Goal: Find specific page/section: Find specific page/section

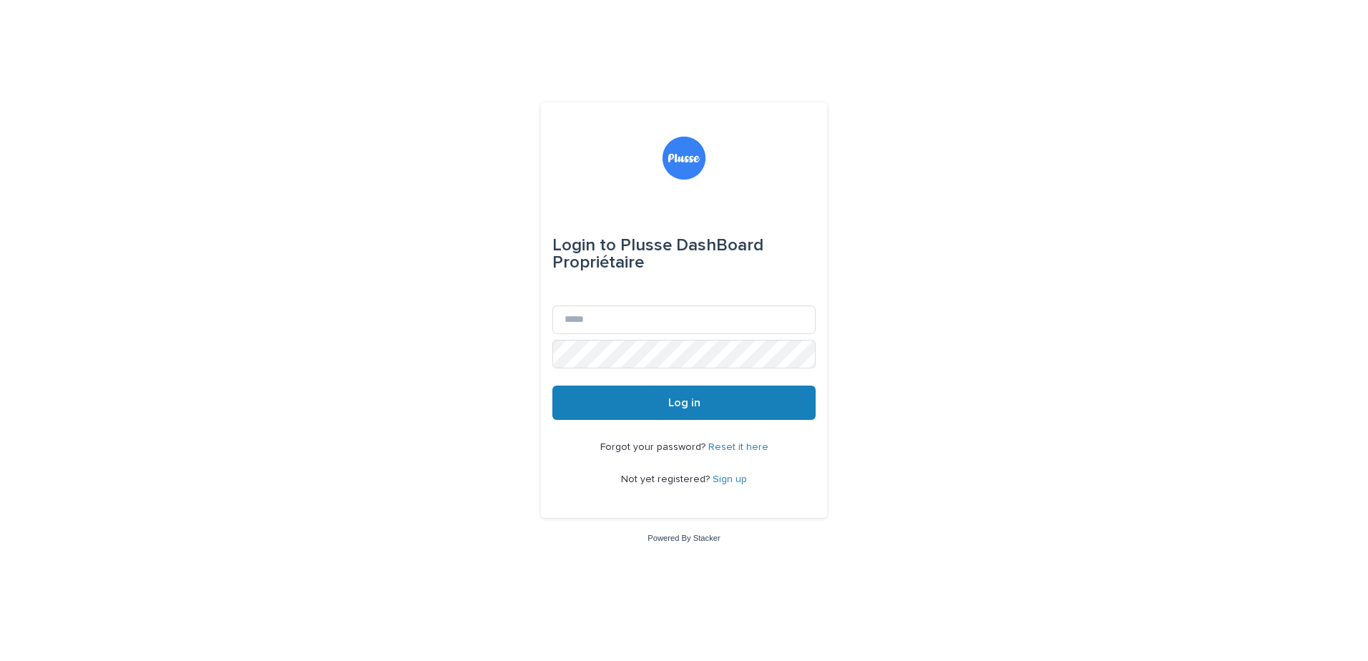
click at [816, 321] on nordpass-icon at bounding box center [816, 319] width 0 height 29
click at [0, 660] on nordpass-autofill-portal at bounding box center [0, 661] width 0 height 0
type input "**********"
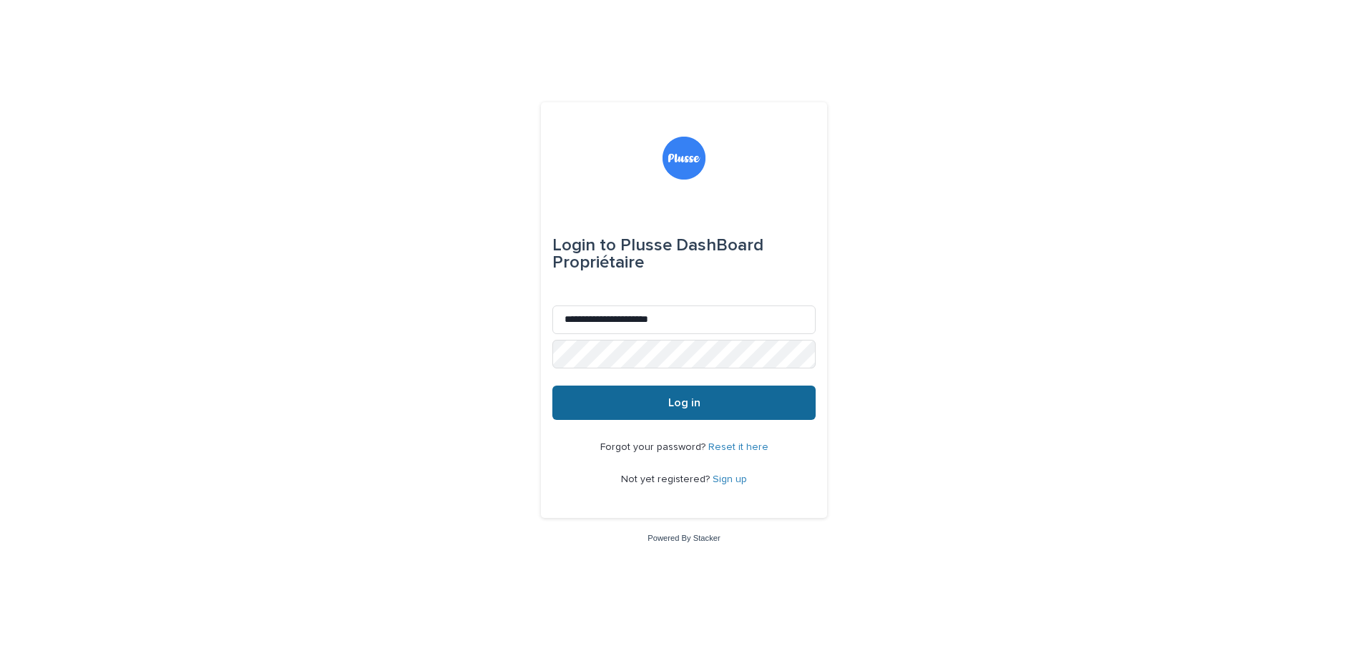
click at [632, 410] on button "Log in" at bounding box center [683, 403] width 263 height 34
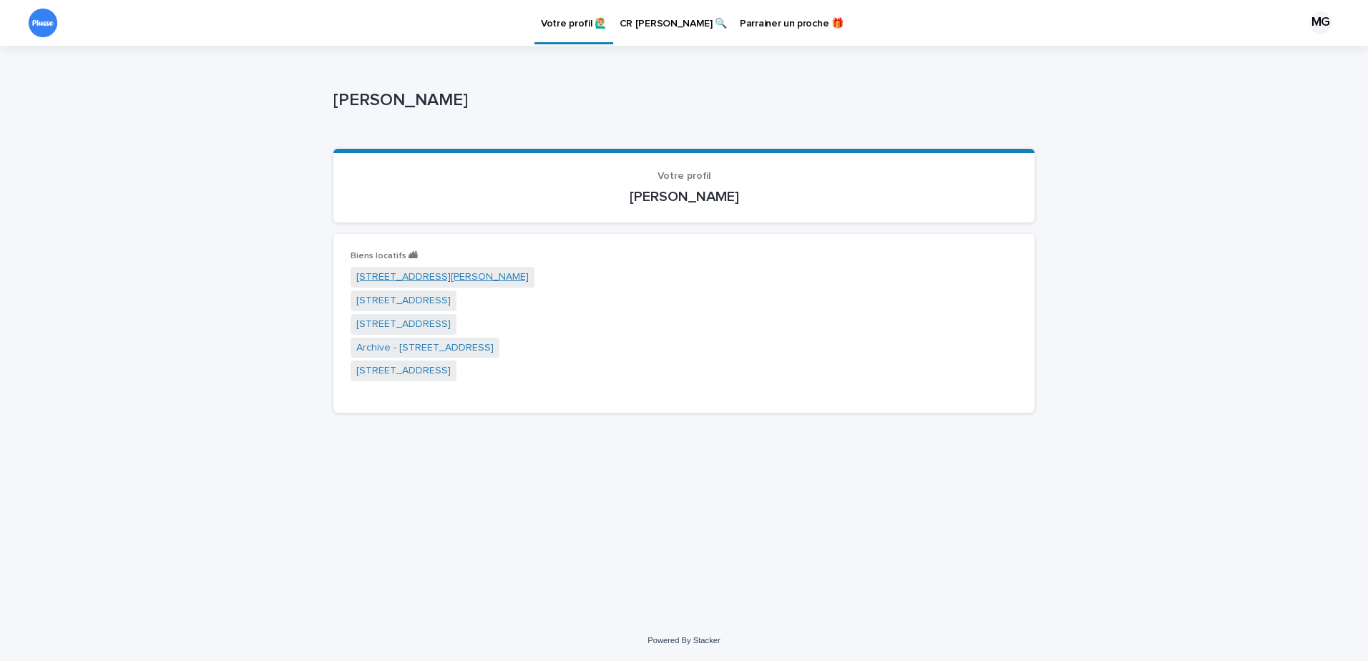
click at [415, 274] on link "[STREET_ADDRESS][PERSON_NAME]" at bounding box center [442, 277] width 172 height 15
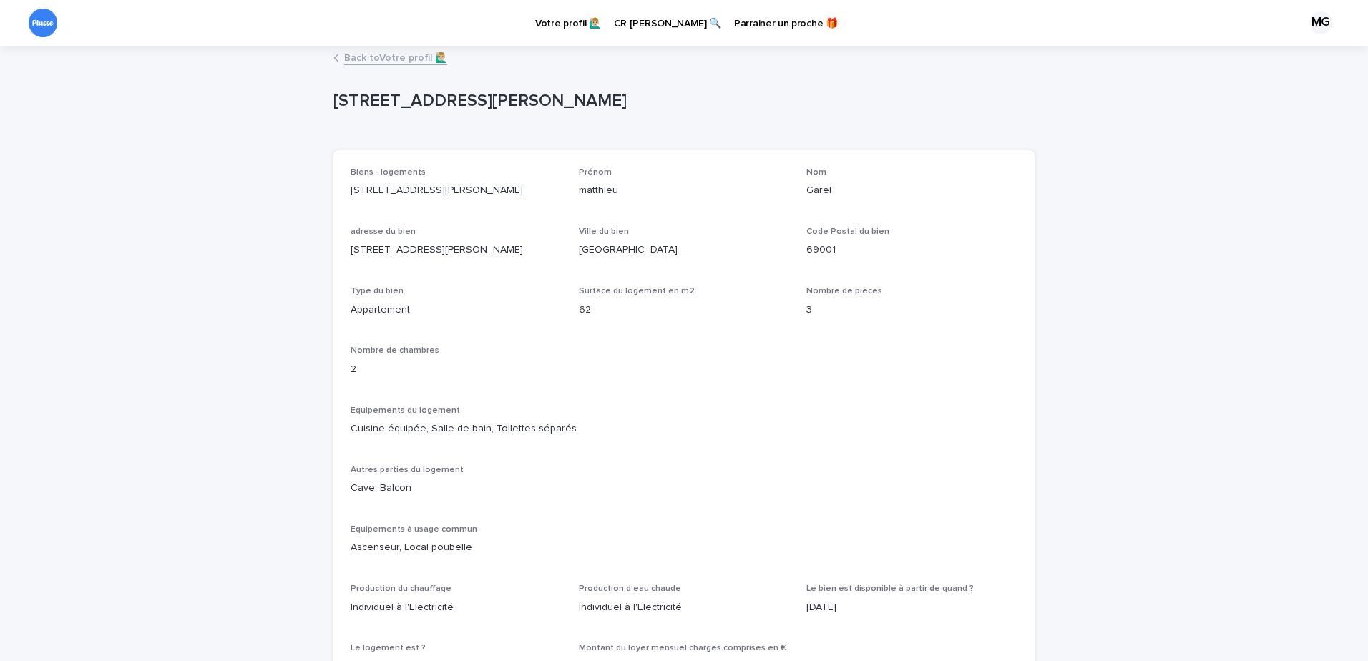
click at [382, 47] on div "[STREET_ADDRESS][PERSON_NAME] [STREET_ADDRESS][PERSON_NAME] Sorry, there was an…" at bounding box center [683, 380] width 701 height 667
click at [379, 54] on link "Back to Votre profil 🙋🏼‍♂️" at bounding box center [395, 57] width 103 height 16
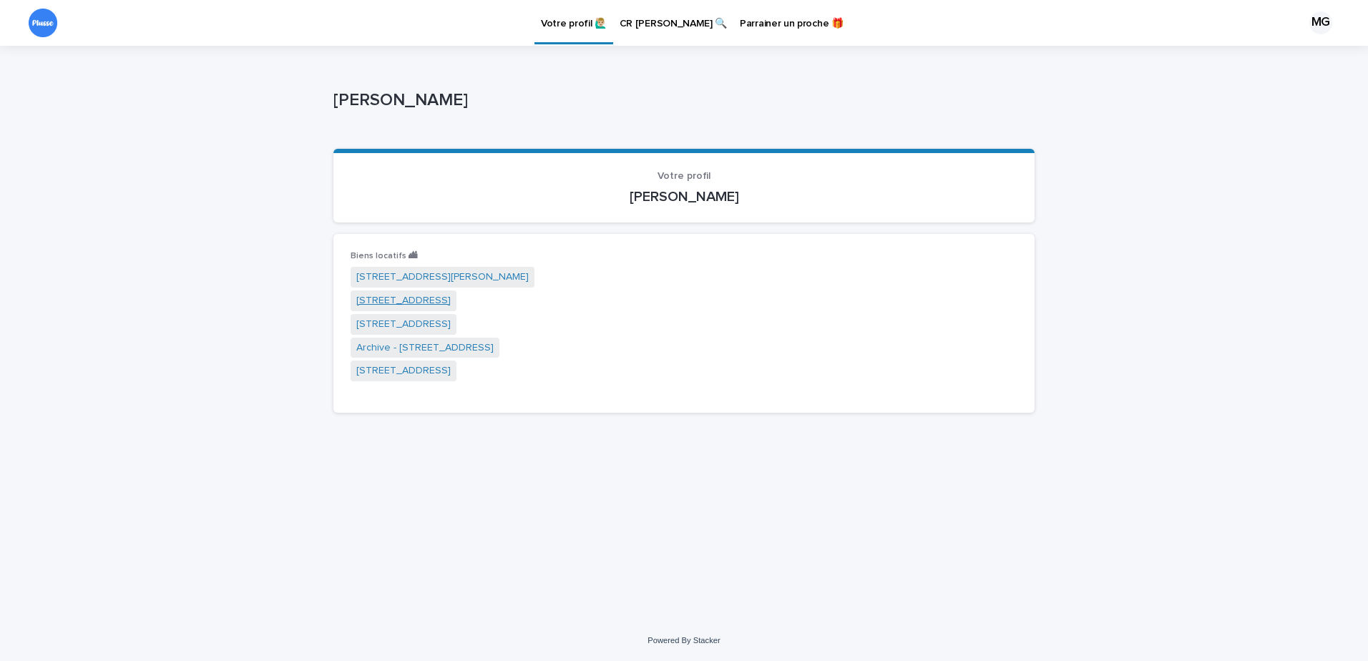
click at [402, 295] on link "[STREET_ADDRESS]" at bounding box center [403, 300] width 94 height 15
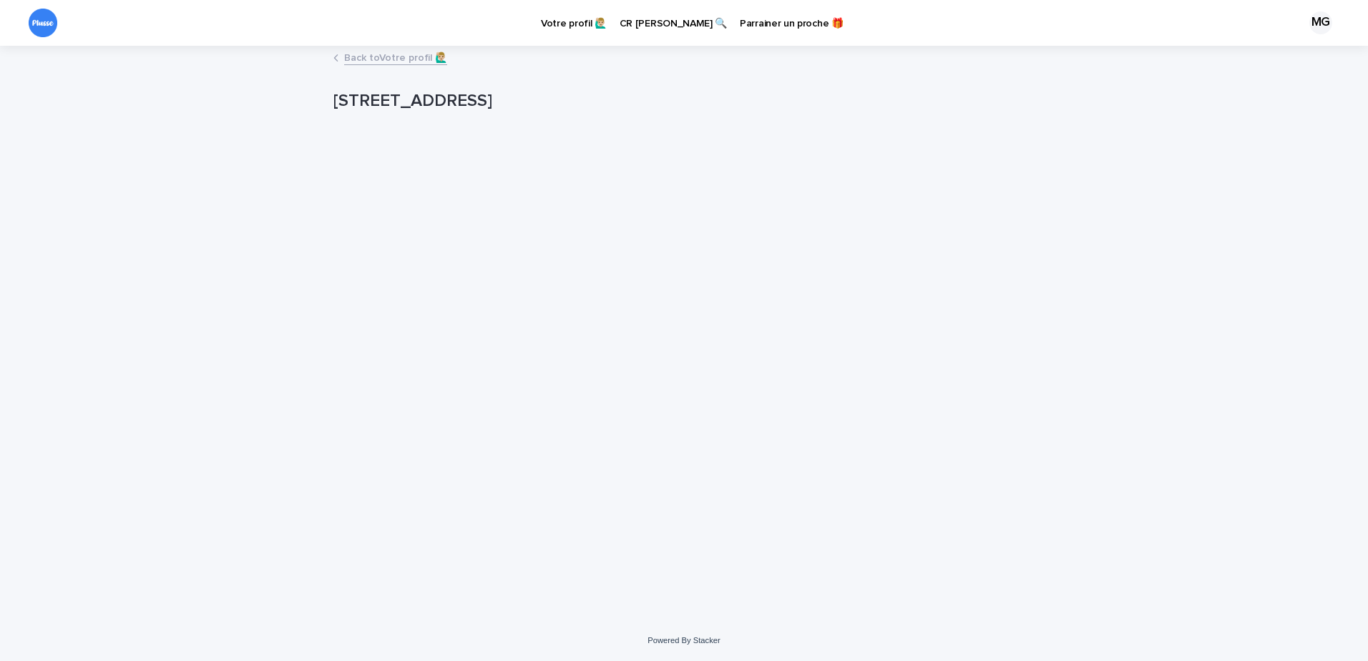
click at [386, 57] on link "Back to Votre profil 🙋🏼‍♂️" at bounding box center [395, 57] width 103 height 16
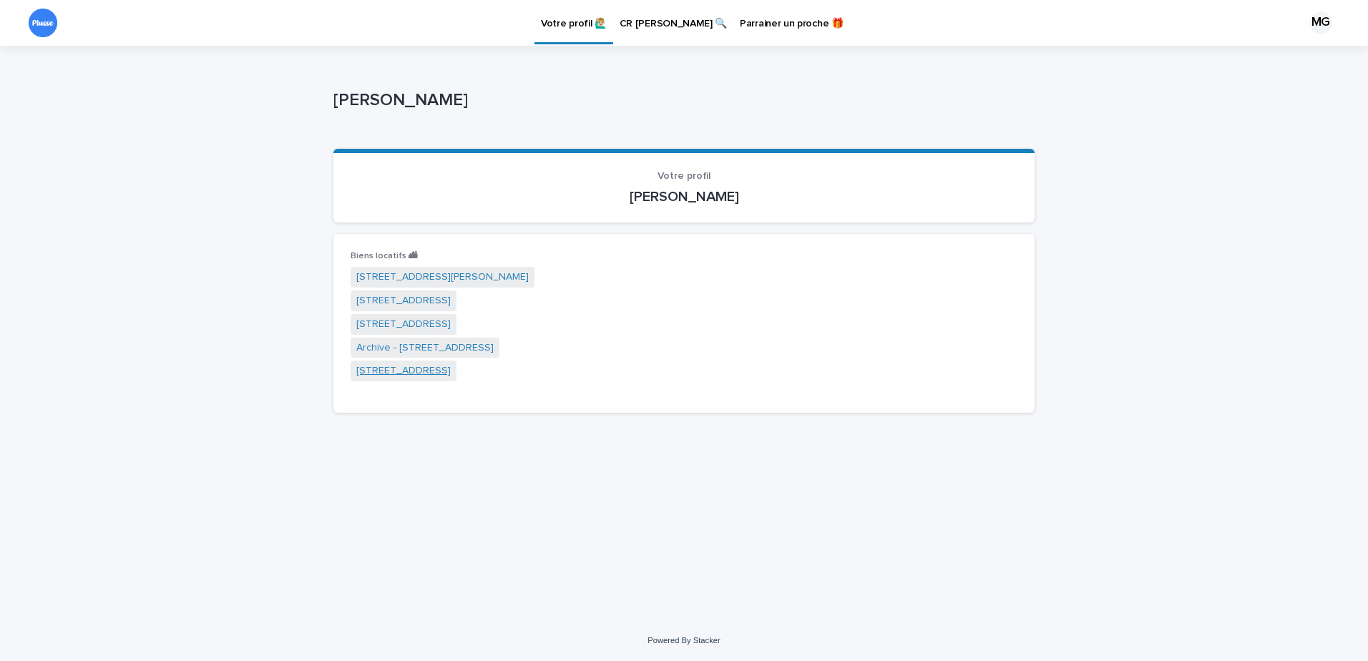
click at [409, 370] on link "[STREET_ADDRESS]" at bounding box center [403, 370] width 94 height 15
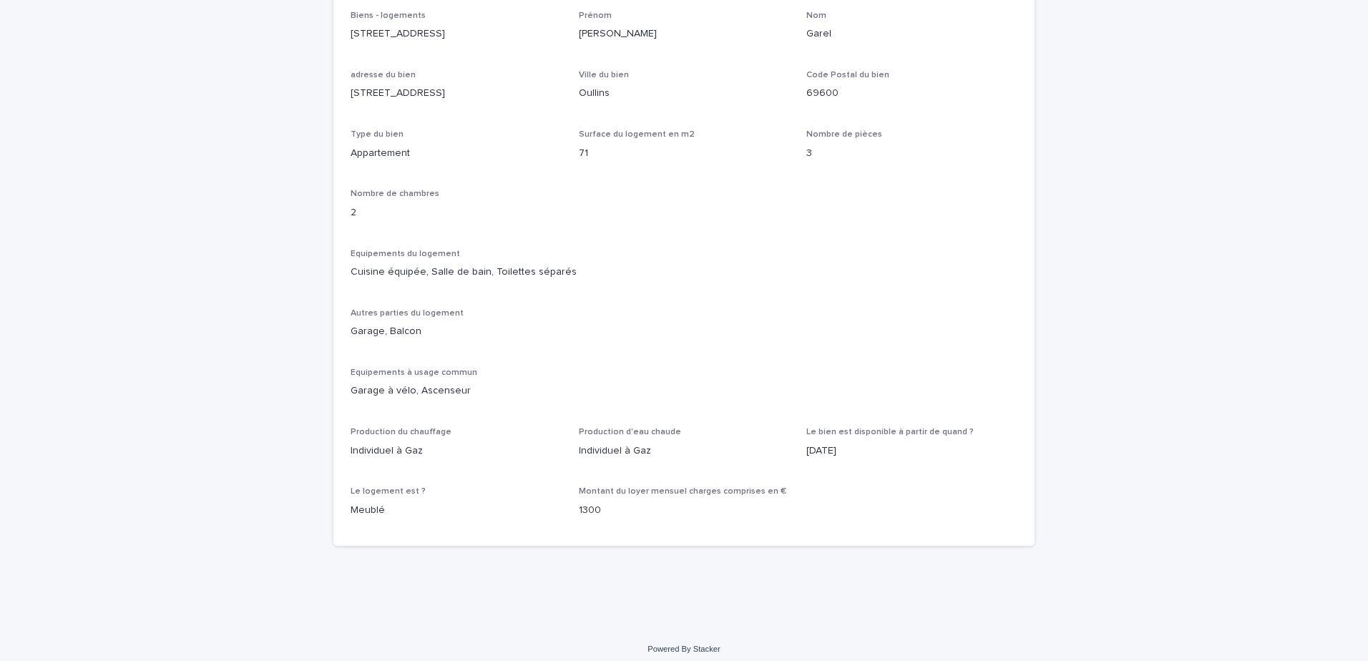
scroll to position [165, 0]
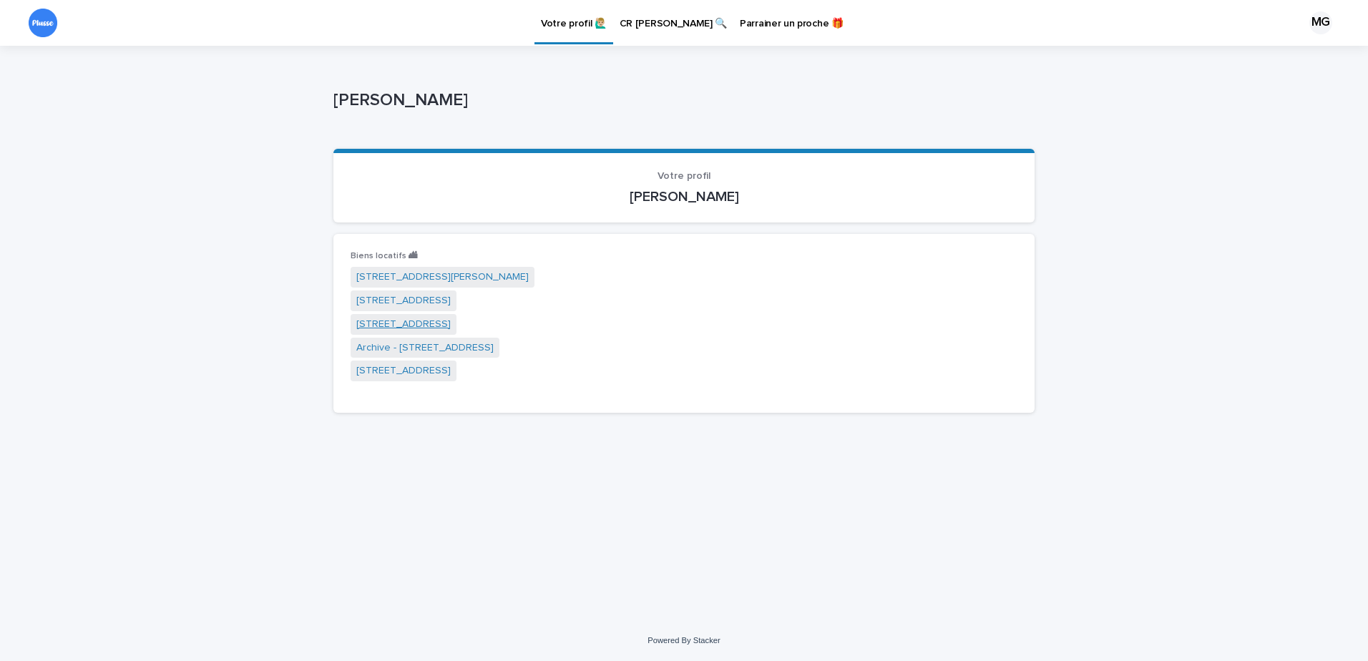
click at [451, 326] on link "[STREET_ADDRESS]" at bounding box center [403, 324] width 94 height 15
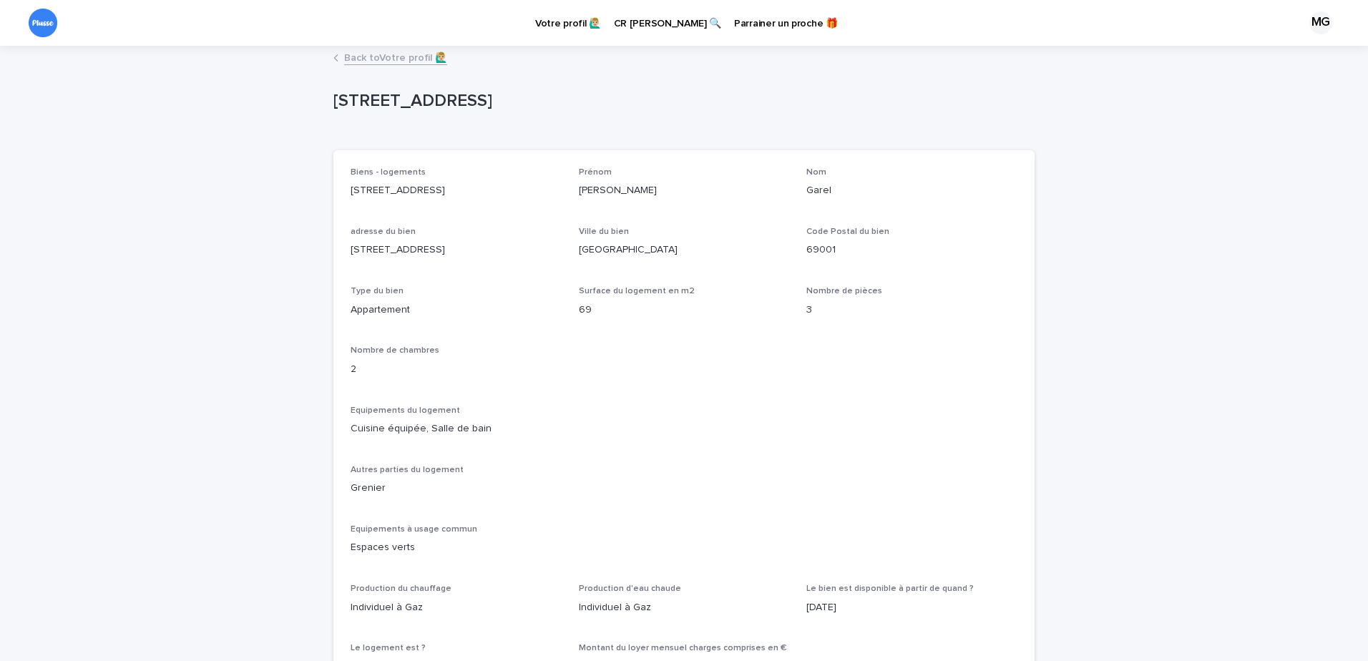
click at [562, 22] on p "Votre profil 🙋🏼‍♂️" at bounding box center [568, 15] width 66 height 30
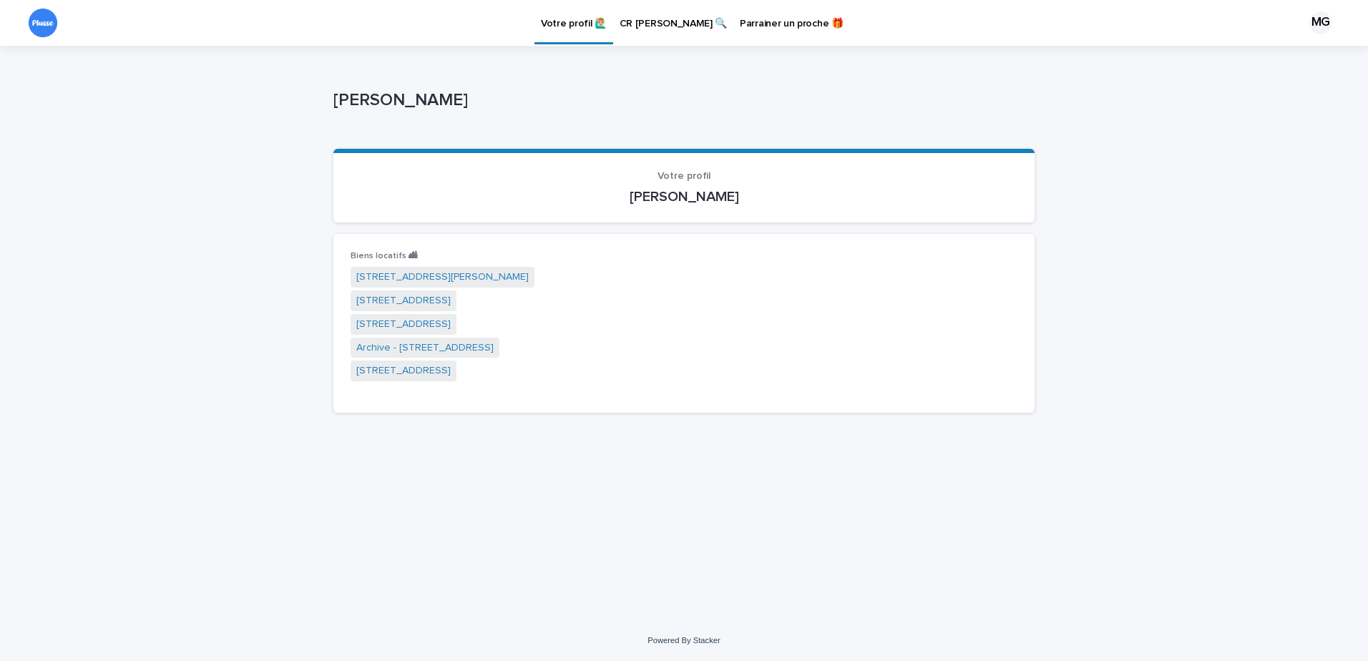
click at [644, 22] on p "CR [PERSON_NAME] 🔍" at bounding box center [673, 15] width 107 height 30
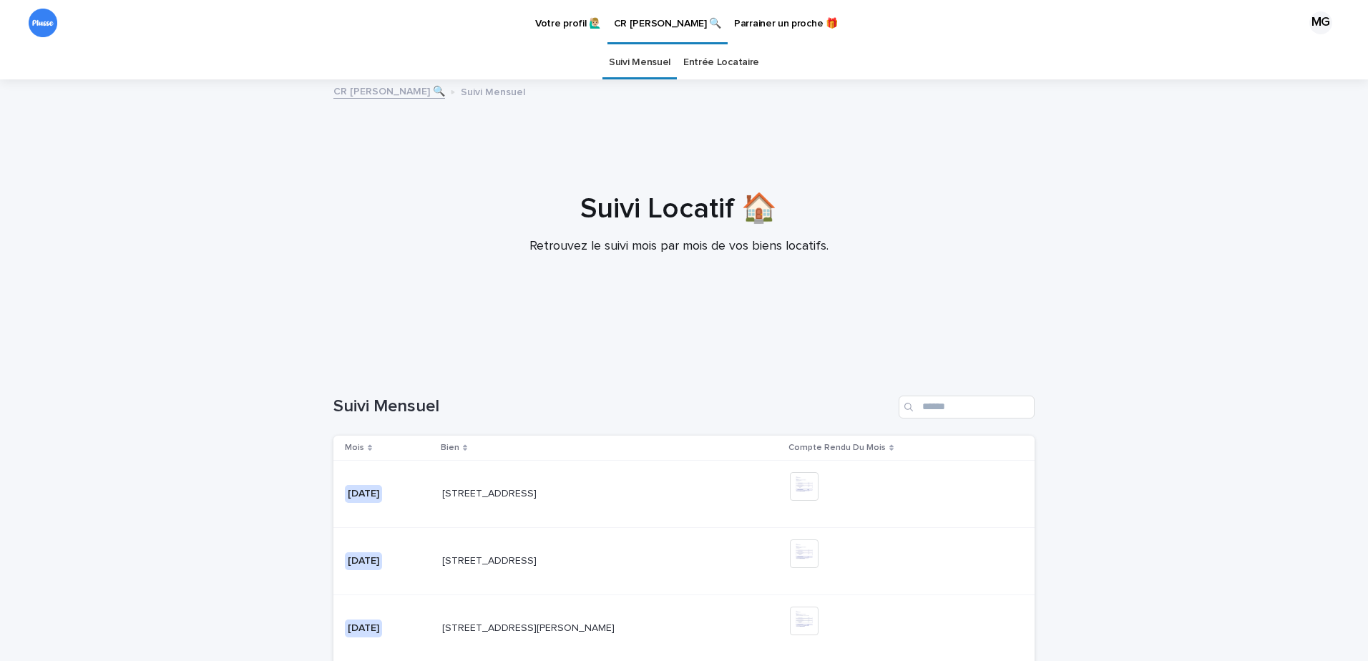
click at [707, 57] on link "Entrée Locataire" at bounding box center [721, 63] width 76 height 34
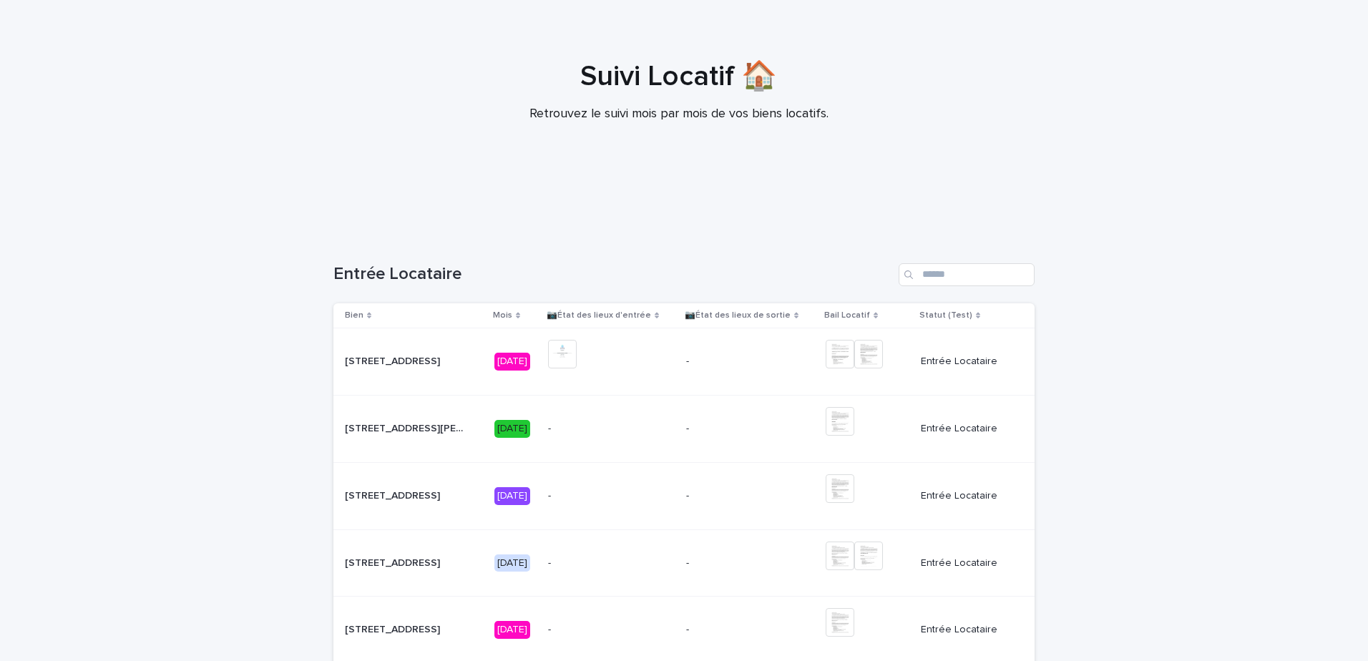
scroll to position [215, 0]
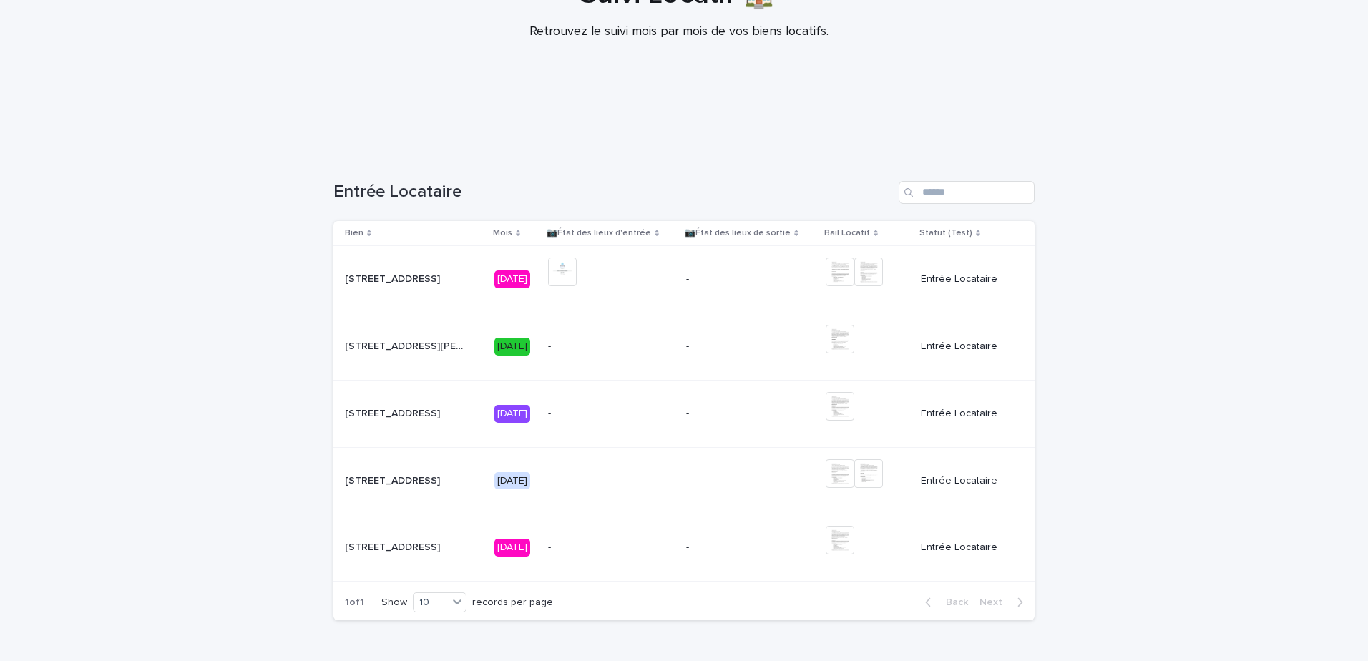
click at [411, 539] on p "[STREET_ADDRESS]" at bounding box center [394, 546] width 98 height 15
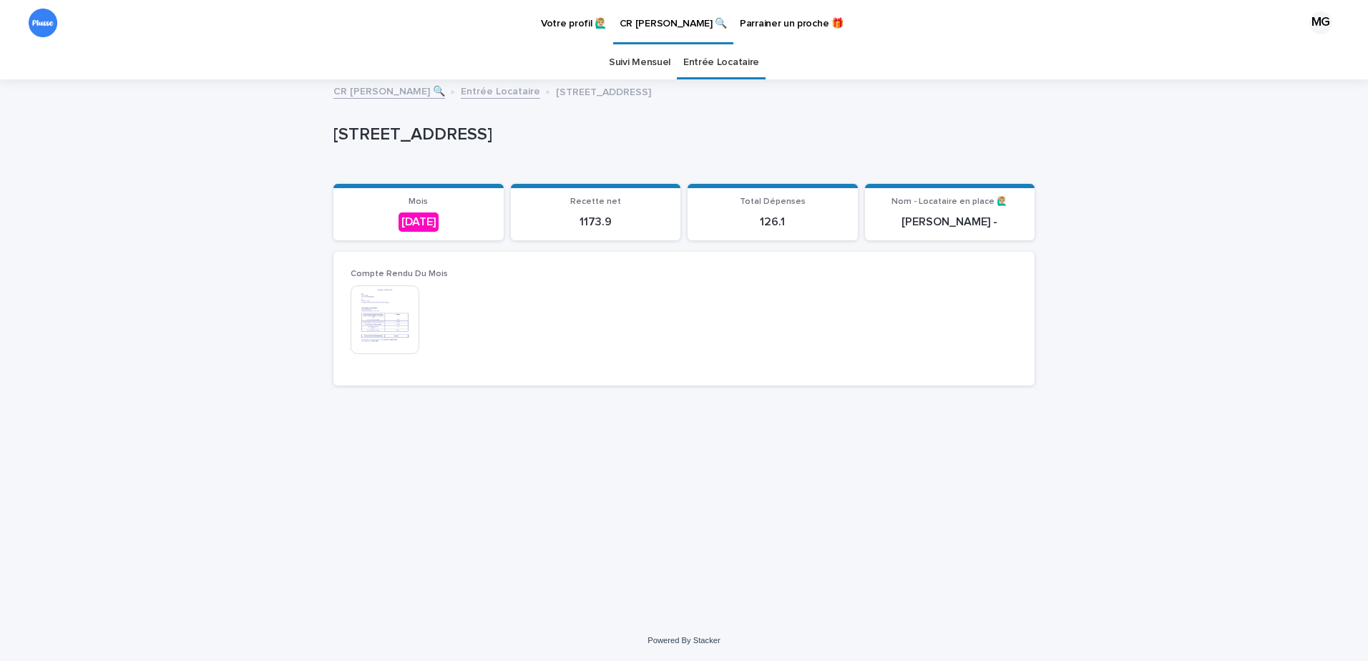
click at [494, 88] on link "Entrée Locataire" at bounding box center [500, 90] width 79 height 16
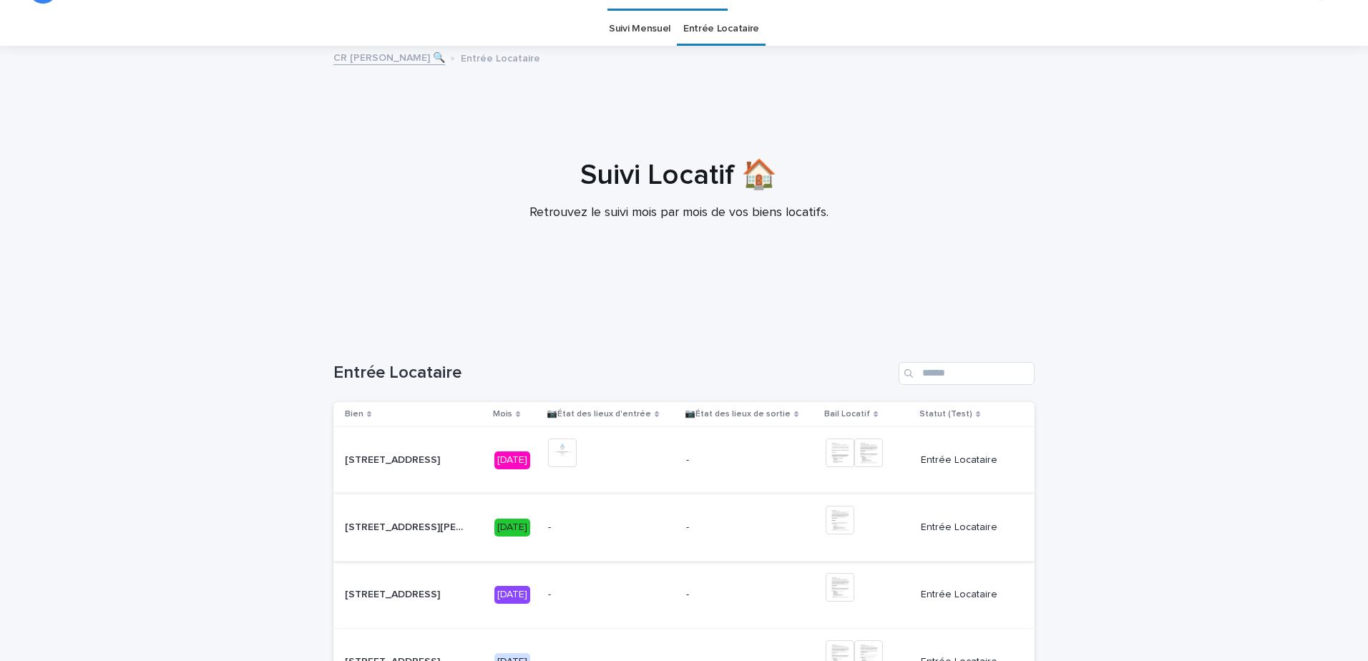
scroll to position [11, 0]
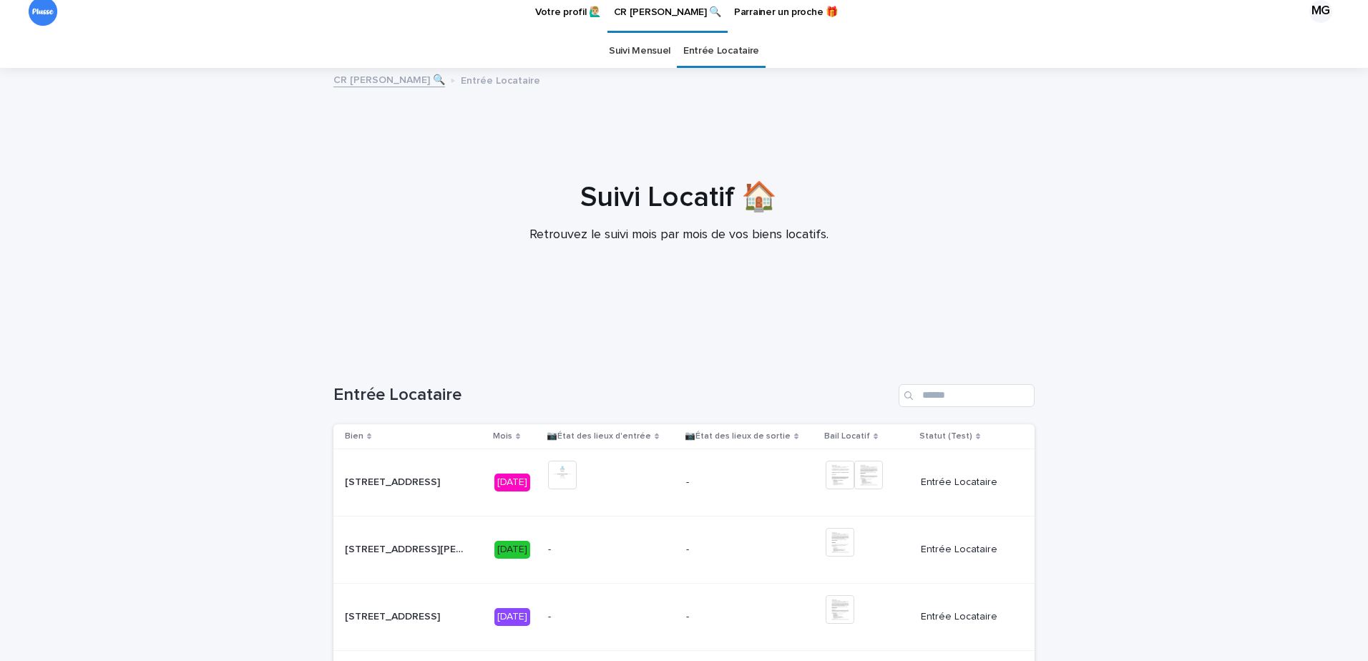
click at [547, 11] on p "Votre profil 🙋🏼‍♂️" at bounding box center [568, 4] width 66 height 30
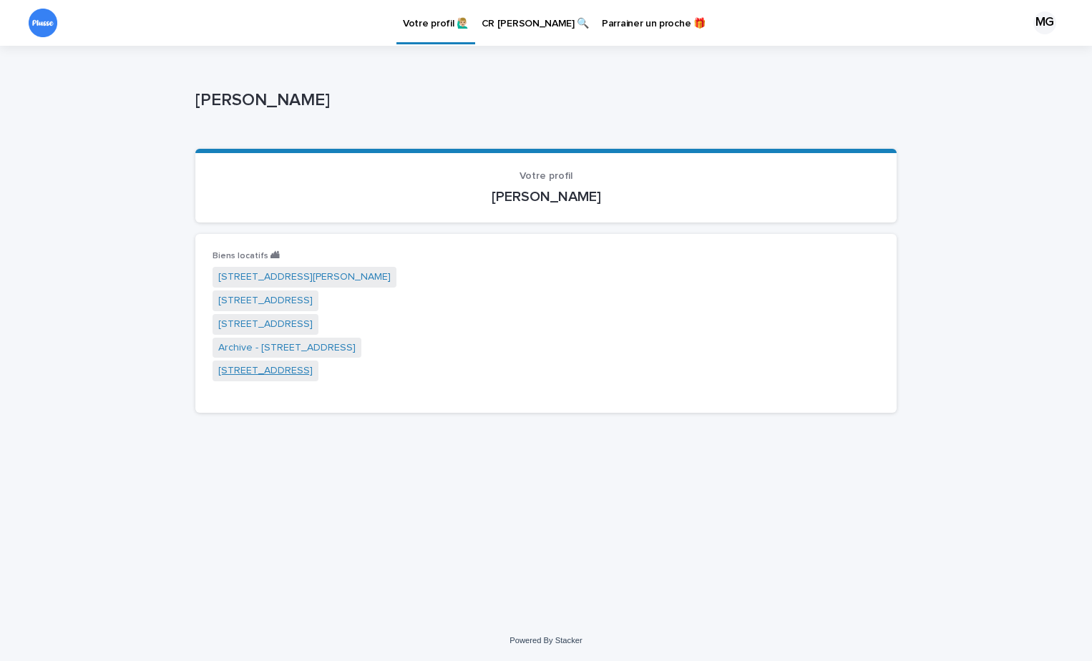
click at [293, 368] on link "[STREET_ADDRESS]" at bounding box center [265, 370] width 94 height 15
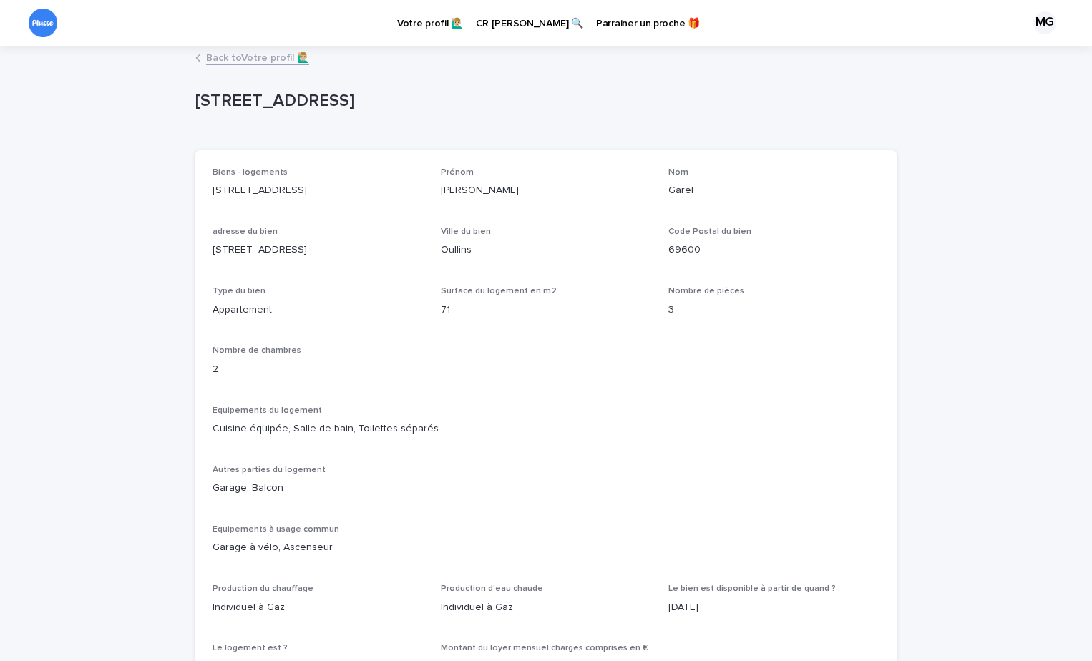
click at [243, 54] on link "Back to Votre profil 🙋🏼‍♂️" at bounding box center [257, 57] width 103 height 16
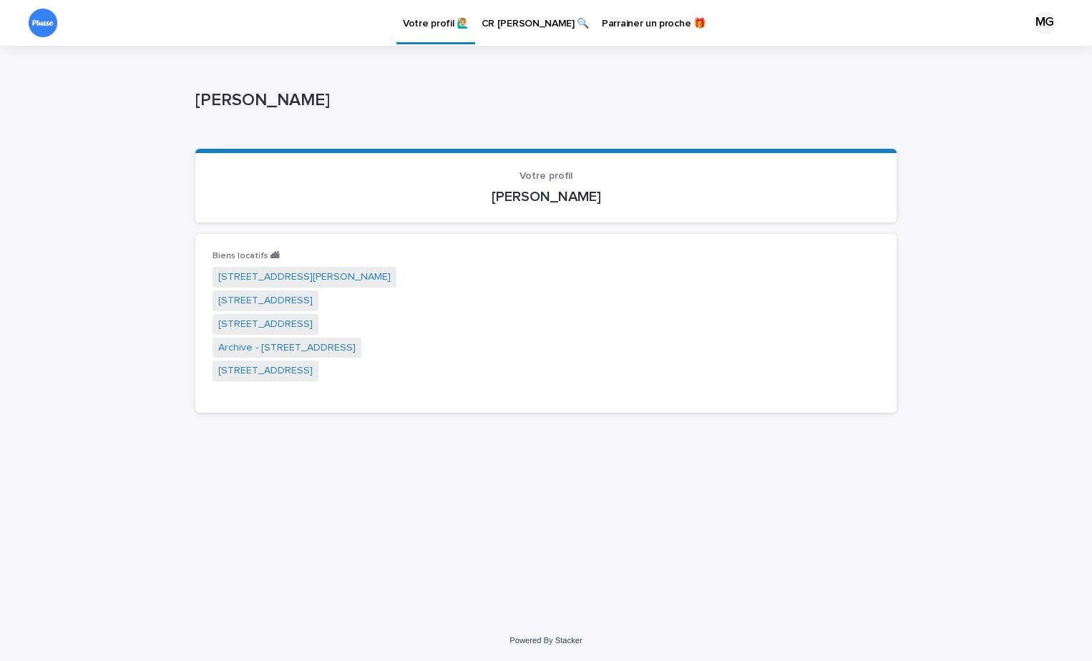
click at [532, 23] on p "CR [PERSON_NAME] 🔍" at bounding box center [534, 15] width 107 height 30
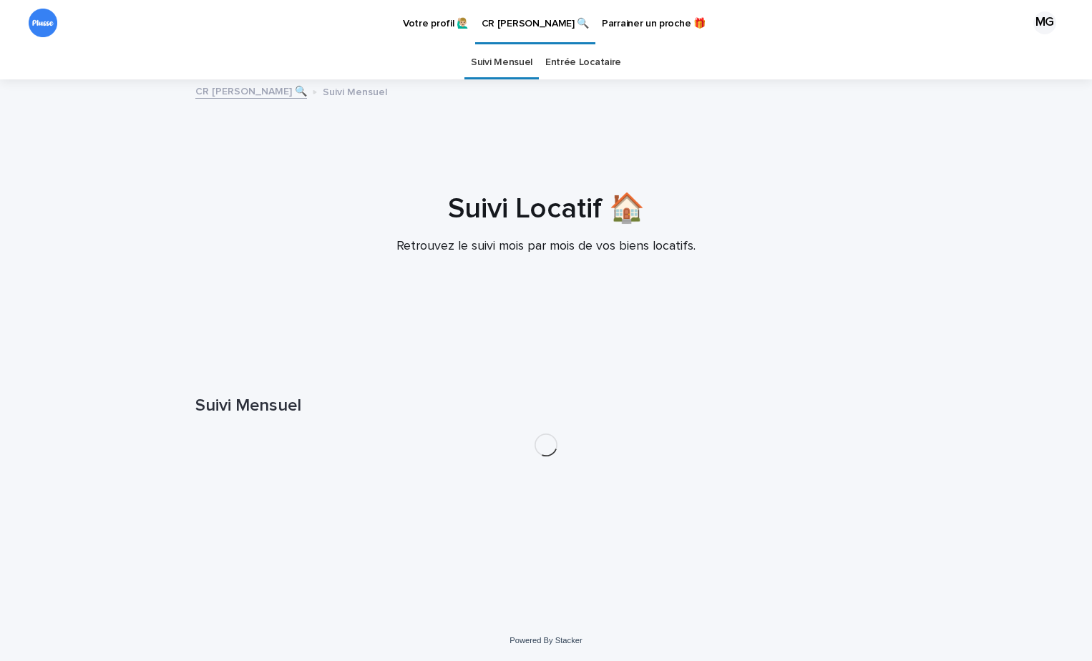
click at [567, 56] on link "Entrée Locataire" at bounding box center [583, 63] width 76 height 34
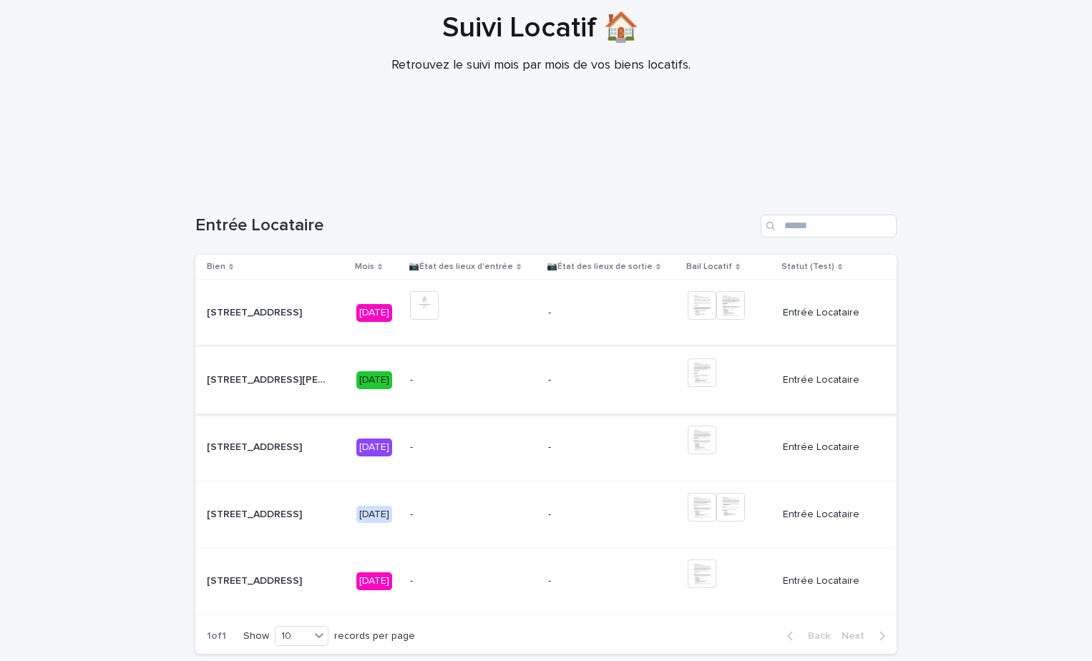
scroll to position [215, 0]
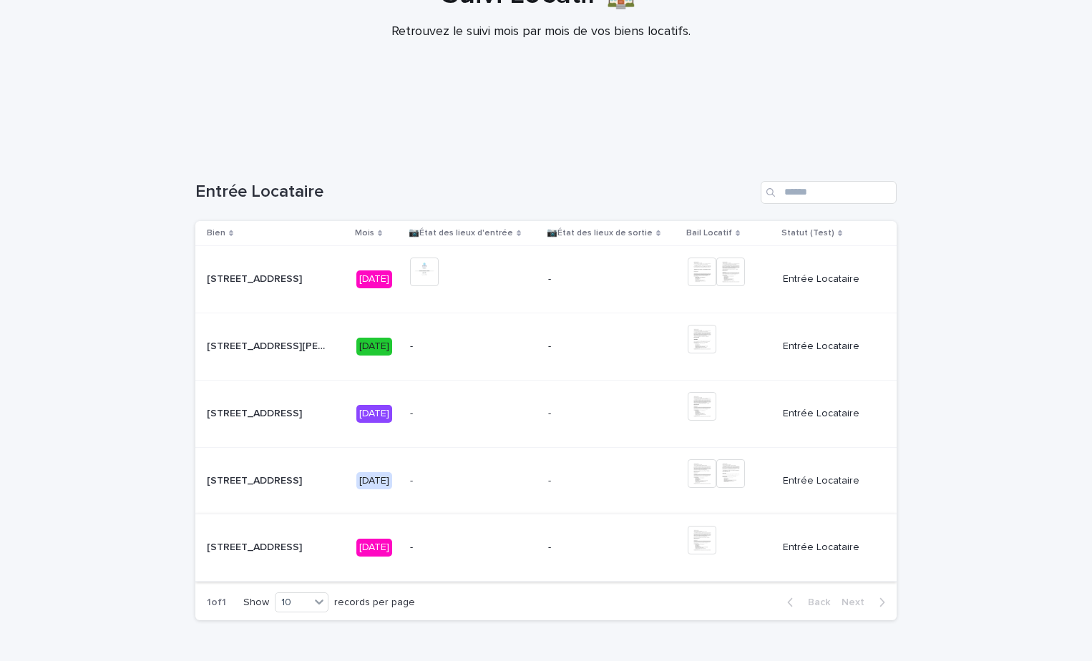
click at [708, 537] on img at bounding box center [702, 540] width 29 height 29
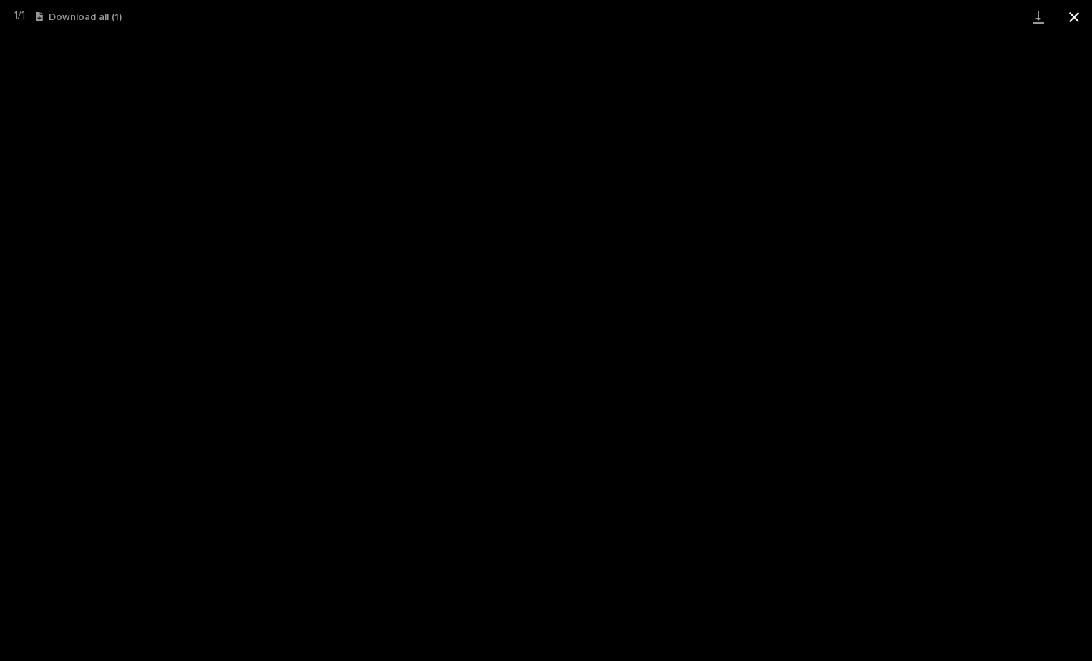
click at [1077, 13] on button "Close gallery" at bounding box center [1074, 17] width 36 height 34
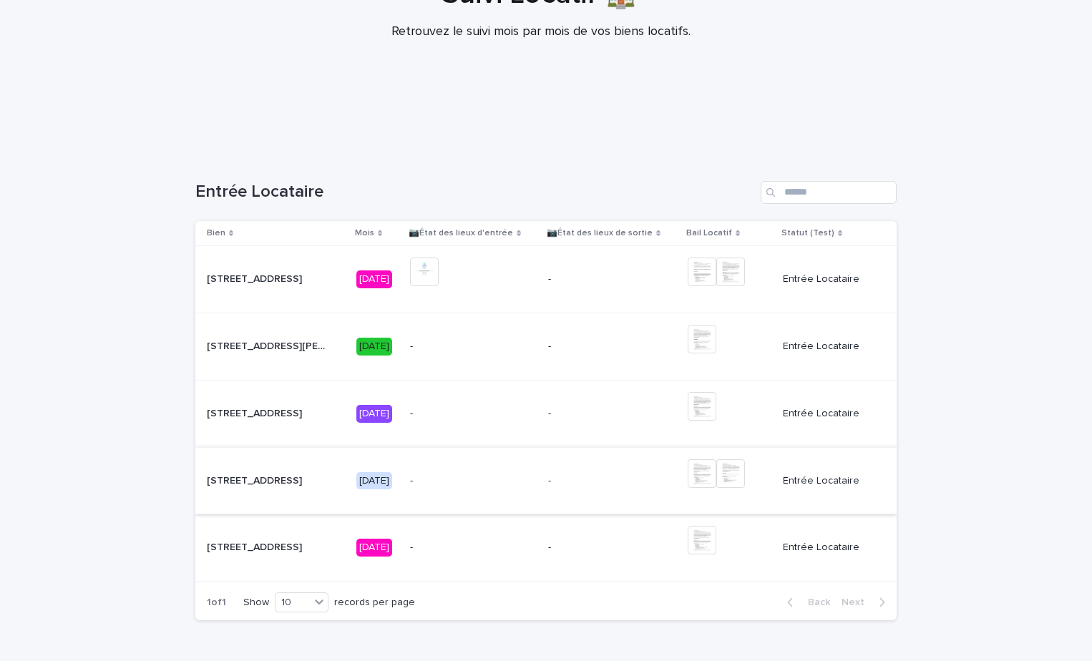
click at [716, 472] on img at bounding box center [702, 473] width 29 height 29
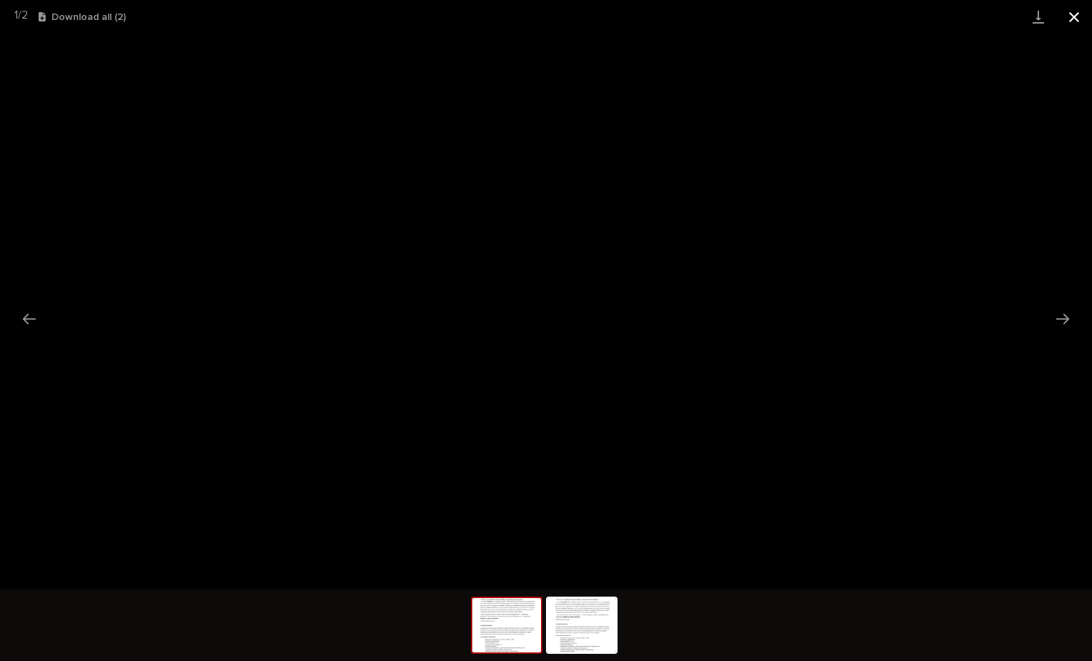
click at [1075, 20] on button "Close gallery" at bounding box center [1074, 17] width 36 height 34
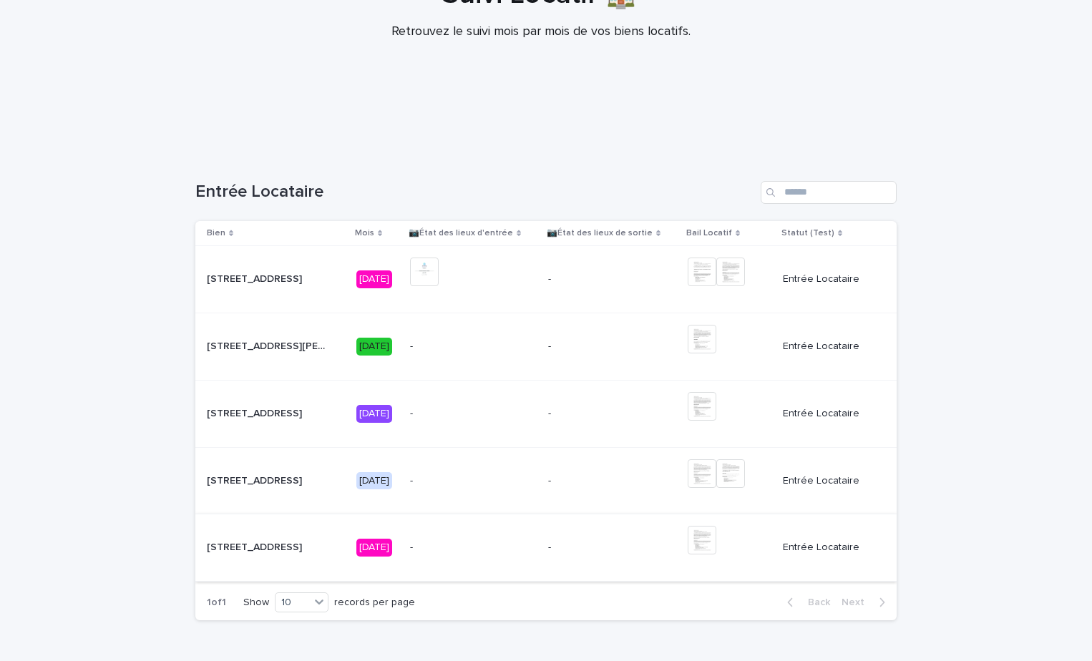
click at [714, 541] on img at bounding box center [702, 540] width 29 height 29
